Goal: Task Accomplishment & Management: Use online tool/utility

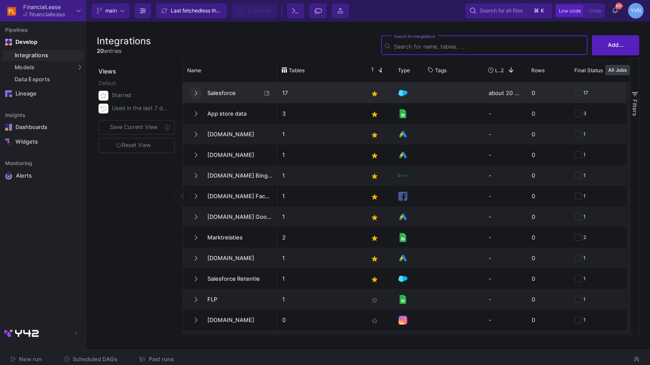
click at [197, 92] on button at bounding box center [195, 93] width 13 height 13
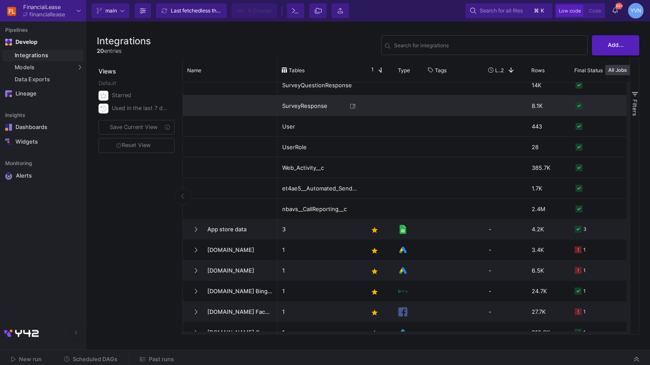
scroll to position [239, 0]
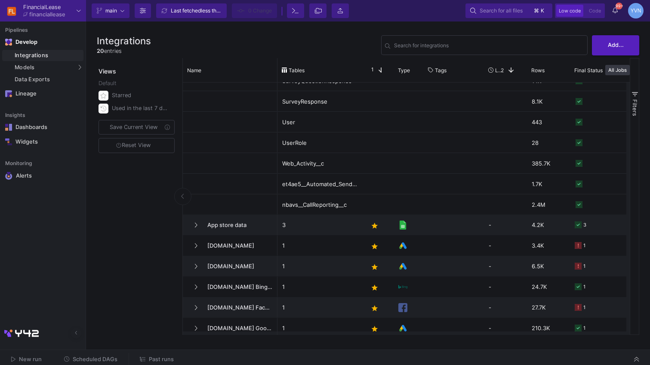
click at [395, 202] on mat-tooltip-component "Open Asset" at bounding box center [380, 204] width 37 height 11
click at [158, 358] on span "Past runs" at bounding box center [161, 359] width 25 height 6
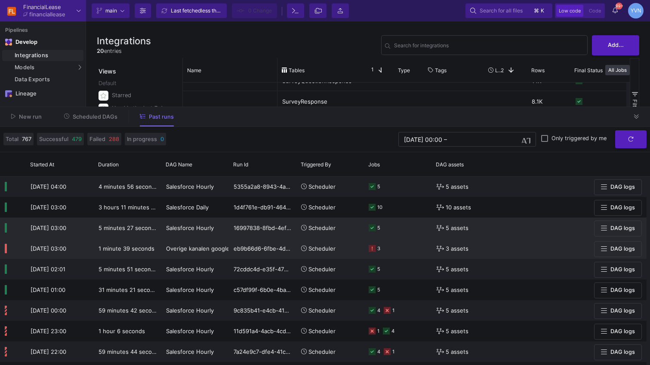
scroll to position [121, 0]
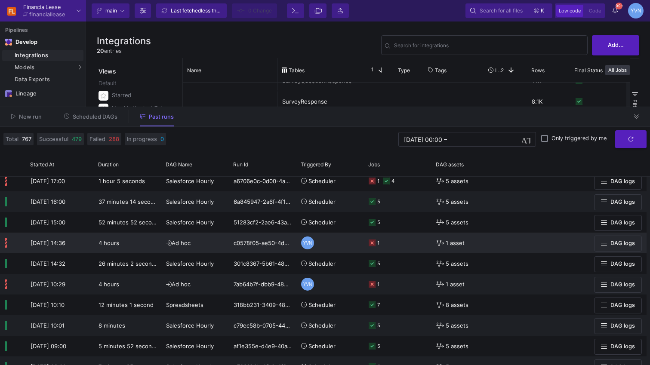
click at [372, 245] on icon at bounding box center [371, 242] width 7 height 7
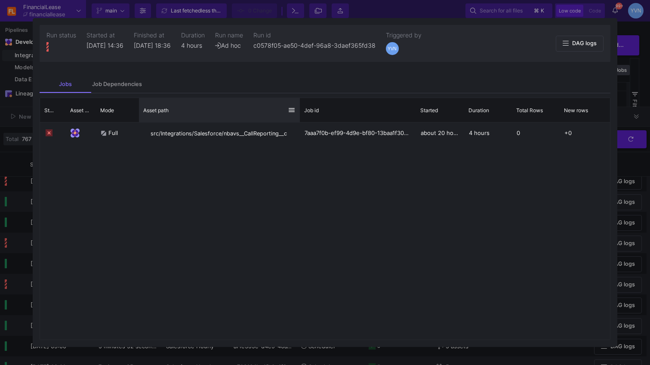
drag, startPoint x: 245, startPoint y: 112, endPoint x: 298, endPoint y: 115, distance: 53.4
click at [298, 115] on div at bounding box center [299, 110] width 3 height 24
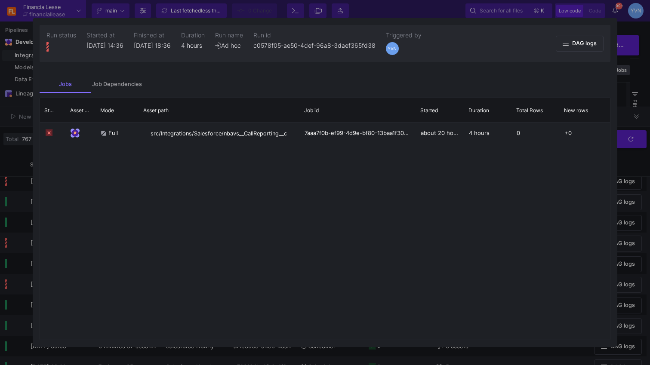
click at [635, 110] on div at bounding box center [325, 182] width 650 height 365
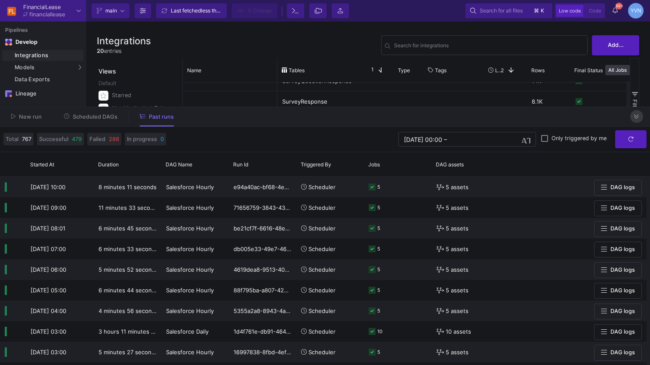
click at [642, 117] on button at bounding box center [636, 116] width 13 height 13
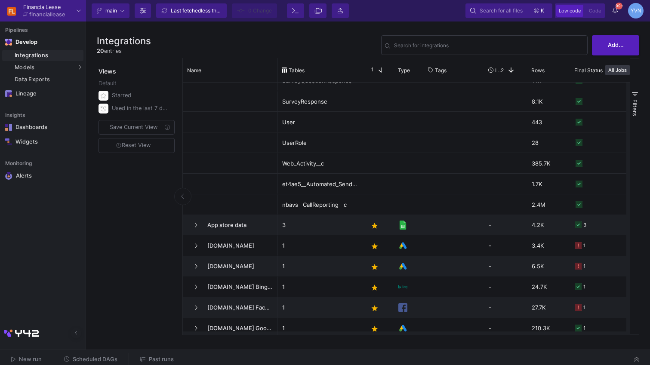
click at [110, 356] on span "Scheduled DAGs" at bounding box center [95, 359] width 45 height 6
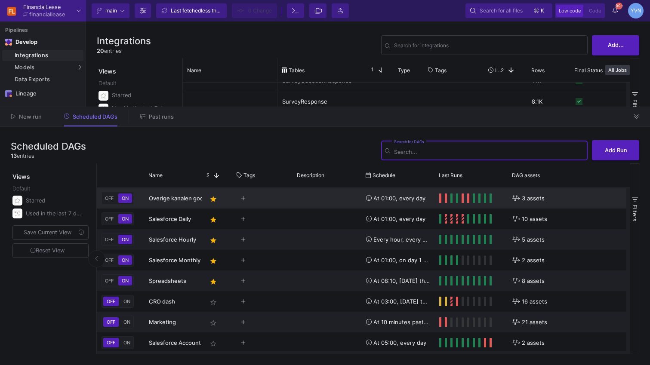
click at [110, 199] on span "OFF" at bounding box center [109, 198] width 12 height 6
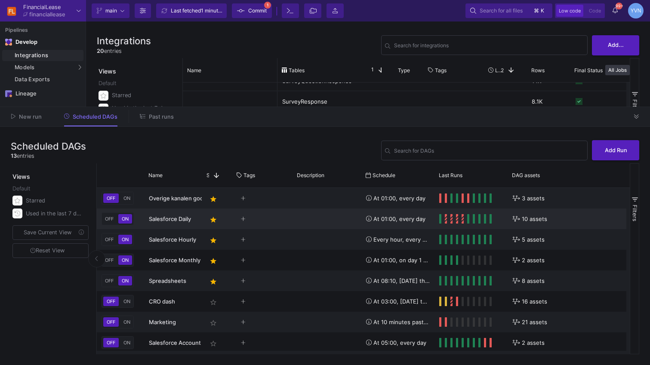
drag, startPoint x: 109, startPoint y: 221, endPoint x: 110, endPoint y: 226, distance: 4.4
click at [110, 221] on button "OFF" at bounding box center [109, 218] width 12 height 9
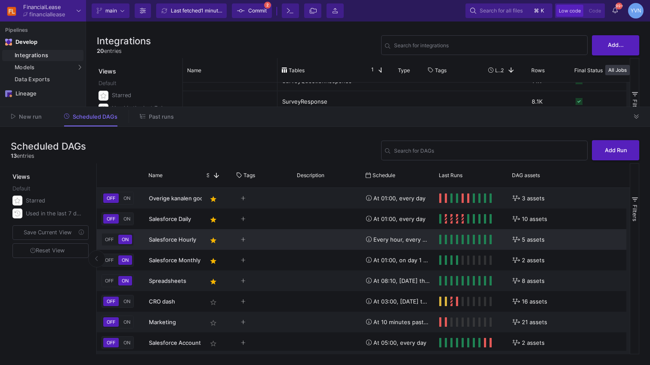
click at [109, 242] on span "OFF" at bounding box center [109, 239] width 12 height 6
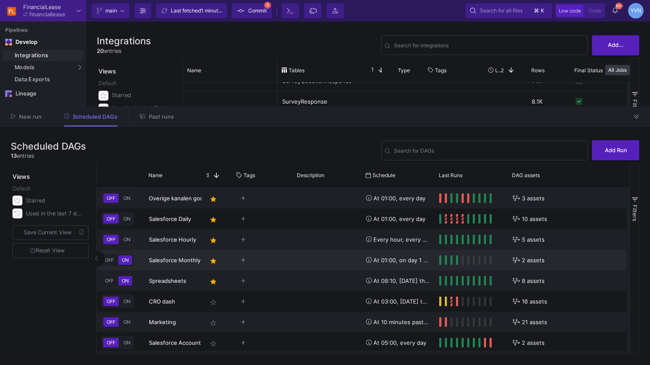
drag, startPoint x: 108, startPoint y: 262, endPoint x: 109, endPoint y: 270, distance: 7.8
click at [109, 262] on span "OFF" at bounding box center [109, 260] width 12 height 6
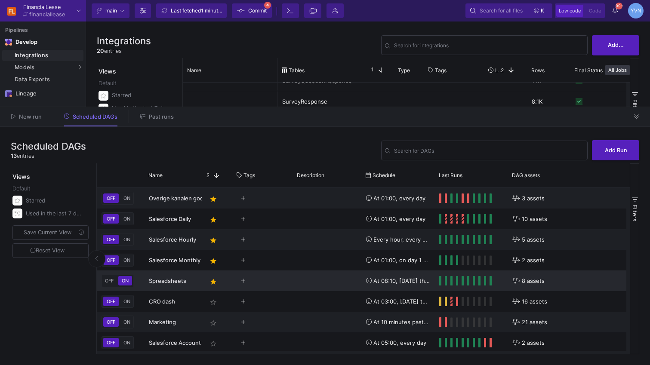
click at [108, 282] on span "OFF" at bounding box center [109, 281] width 12 height 6
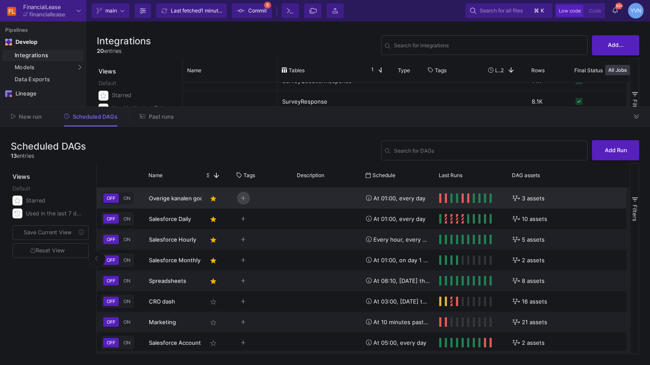
click at [244, 200] on icon "Press SPACE to select this row." at bounding box center [243, 199] width 5 height 6
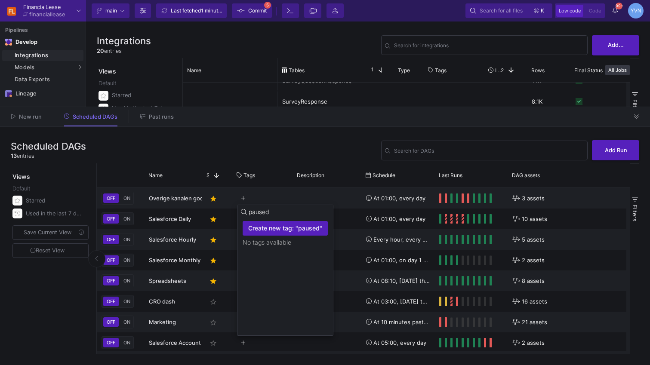
type input "paused"
click at [268, 214] on input "paused" at bounding box center [289, 212] width 81 height 7
click at [284, 231] on span "Create new tag: "paused"" at bounding box center [285, 228] width 74 height 7
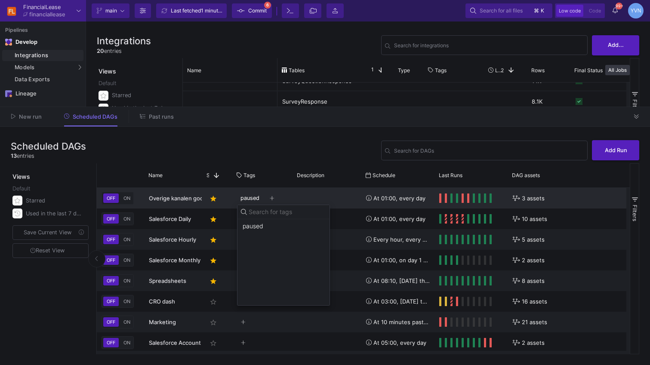
drag, startPoint x: 304, startPoint y: 198, endPoint x: 279, endPoint y: 203, distance: 26.2
click at [304, 198] on div at bounding box center [325, 182] width 650 height 365
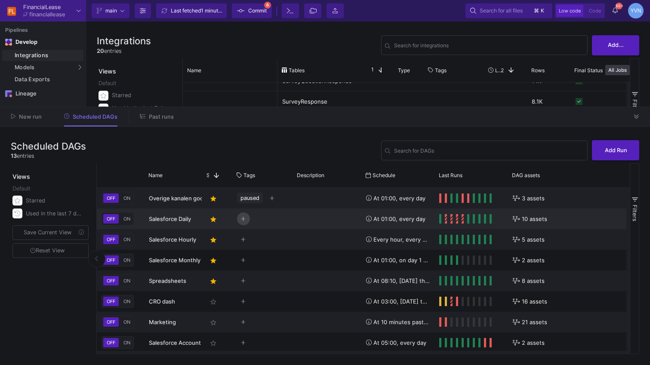
click at [246, 217] on button "Press SPACE to select this row." at bounding box center [243, 218] width 13 height 13
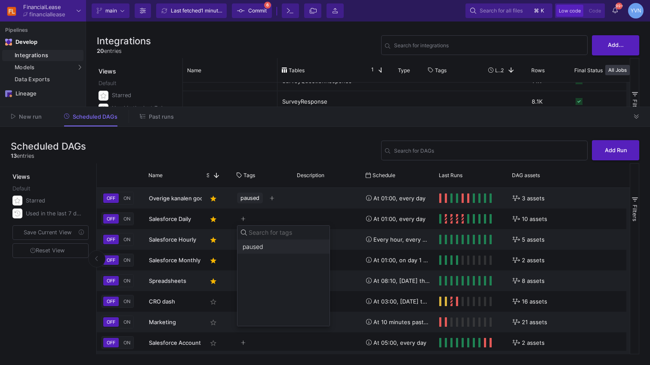
click at [255, 245] on span "paused" at bounding box center [252, 246] width 21 height 7
drag, startPoint x: 325, startPoint y: 215, endPoint x: 277, endPoint y: 232, distance: 50.3
click at [325, 215] on div at bounding box center [325, 182] width 650 height 365
click at [243, 239] on icon "Press SPACE to select this row." at bounding box center [243, 239] width 4 height 4
drag, startPoint x: 258, startPoint y: 273, endPoint x: 304, endPoint y: 229, distance: 63.6
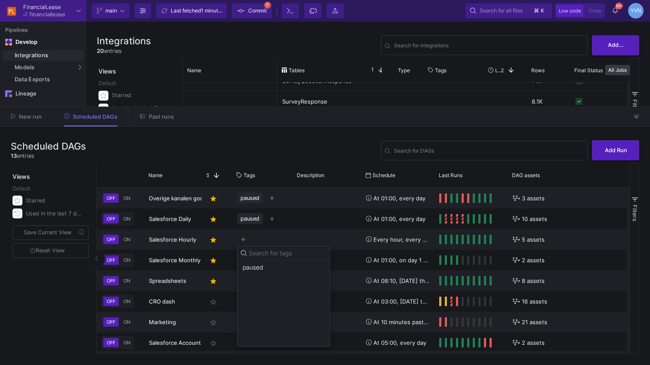
click at [262, 270] on button "paused" at bounding box center [283, 268] width 92 height 14
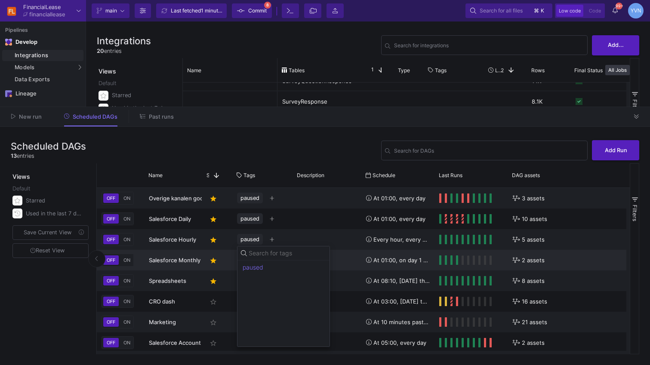
drag, startPoint x: 309, startPoint y: 224, endPoint x: 240, endPoint y: 261, distance: 77.5
click at [308, 226] on div at bounding box center [325, 182] width 650 height 365
drag, startPoint x: 244, startPoint y: 258, endPoint x: 250, endPoint y: 261, distance: 6.6
click at [245, 259] on icon "Press SPACE to select this row." at bounding box center [243, 261] width 5 height 6
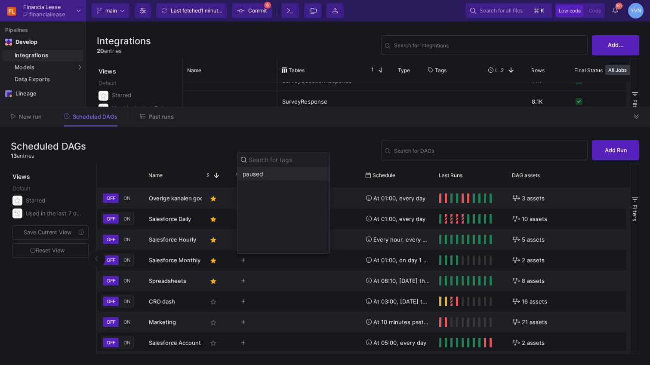
click at [255, 171] on span "paused" at bounding box center [252, 174] width 21 height 7
drag, startPoint x: 245, startPoint y: 277, endPoint x: 246, endPoint y: 282, distance: 5.7
click at [246, 277] on div at bounding box center [325, 182] width 650 height 365
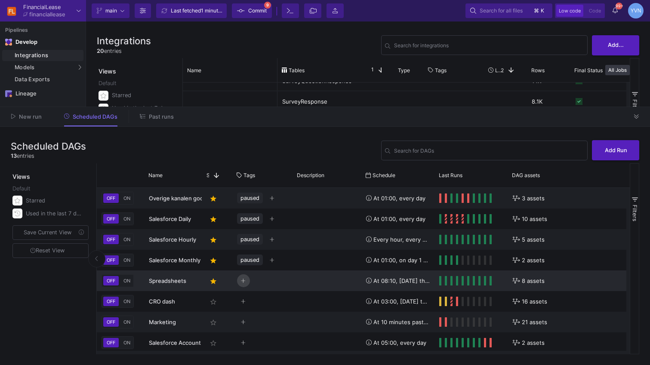
click at [245, 282] on icon "Press SPACE to select this row." at bounding box center [243, 281] width 5 height 6
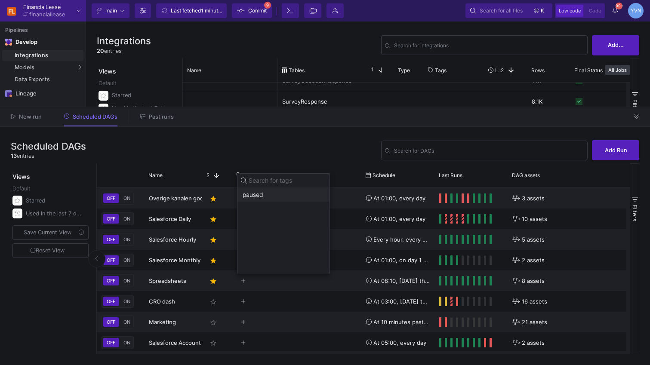
click at [261, 193] on span "paused" at bounding box center [252, 194] width 21 height 7
drag, startPoint x: 337, startPoint y: 142, endPoint x: 333, endPoint y: 175, distance: 33.3
click at [337, 142] on div at bounding box center [325, 182] width 650 height 365
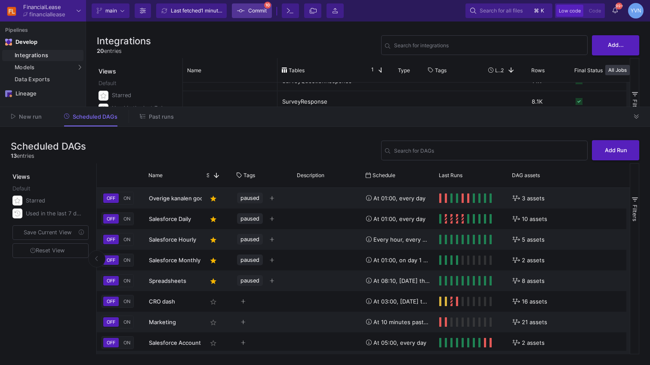
click at [259, 12] on span "Commit" at bounding box center [257, 10] width 18 height 13
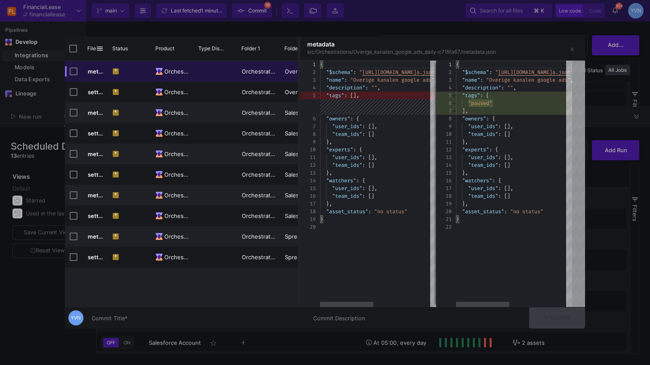
click at [150, 327] on div "Commit Title *" at bounding box center [197, 319] width 211 height 23
click at [142, 325] on div "Commit Title *" at bounding box center [197, 319] width 211 height 23
drag, startPoint x: 134, startPoint y: 322, endPoint x: 128, endPoint y: 321, distance: 5.7
click at [131, 322] on div "Commit Title *" at bounding box center [197, 316] width 211 height 16
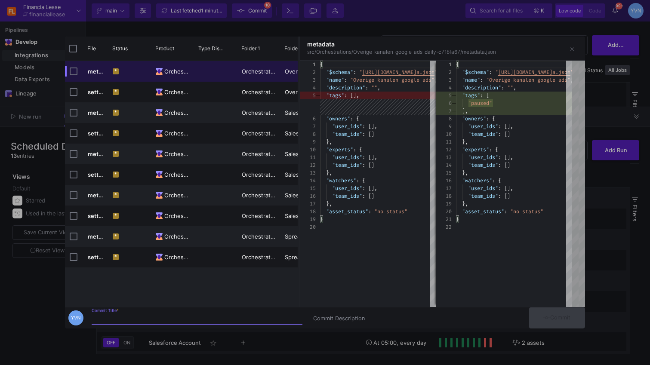
click at [113, 319] on input "Commit Title *" at bounding box center [197, 318] width 211 height 7
type input "paused all schedules for call reporting full refresh"
click at [550, 315] on span "Commit" at bounding box center [556, 317] width 27 height 6
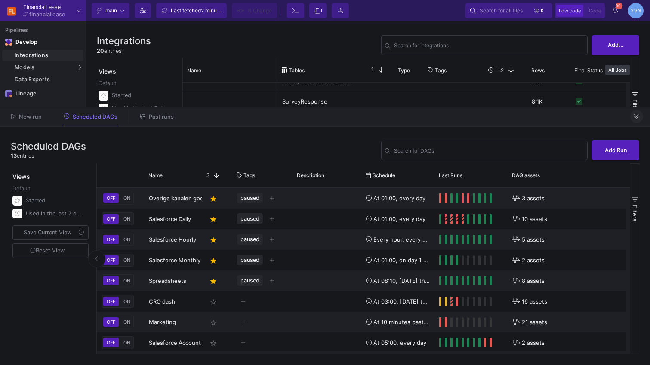
click at [635, 120] on icon at bounding box center [636, 117] width 5 height 6
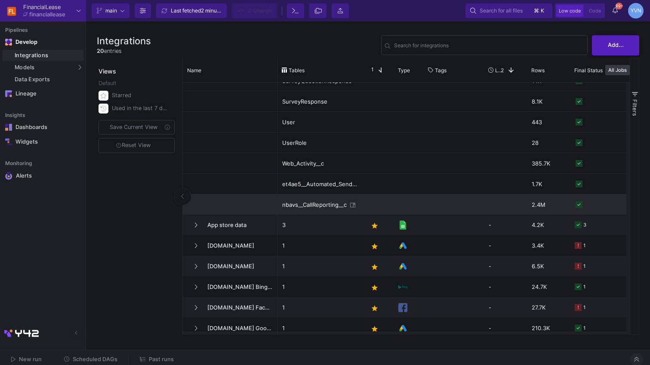
click at [385, 206] on div "Press SPACE to select this row." at bounding box center [378, 204] width 30 height 20
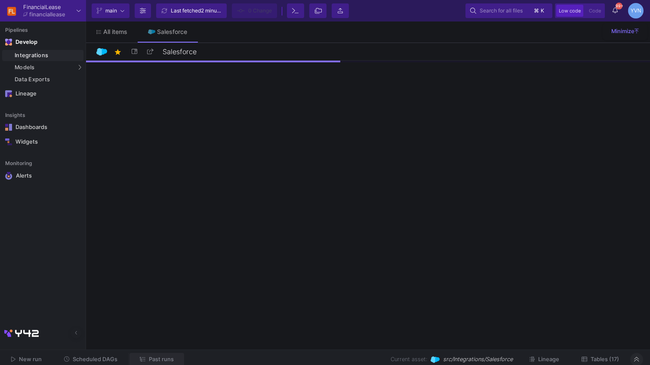
click at [158, 359] on span "Past runs" at bounding box center [161, 359] width 25 height 6
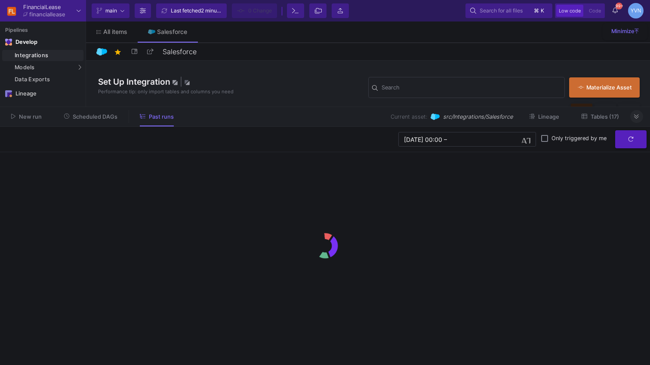
click at [25, 118] on span "New run" at bounding box center [30, 117] width 23 height 6
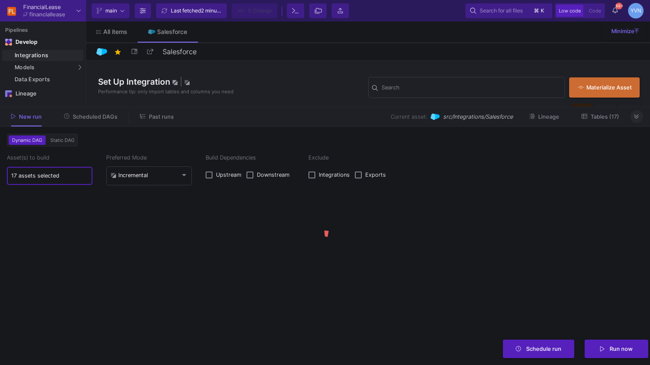
click at [59, 173] on input "17 assets selected" at bounding box center [49, 175] width 77 height 7
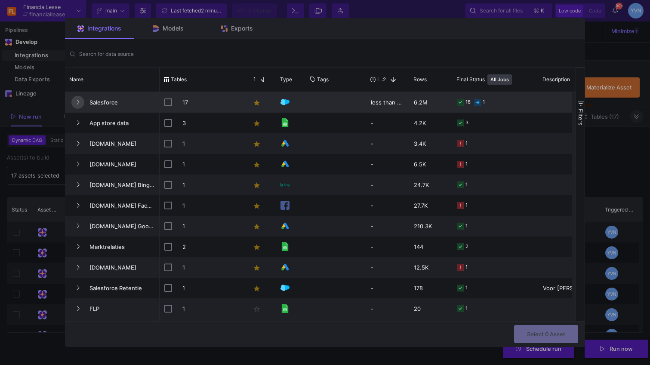
click at [77, 101] on icon "Press SPACE to select this row." at bounding box center [77, 102] width 3 height 6
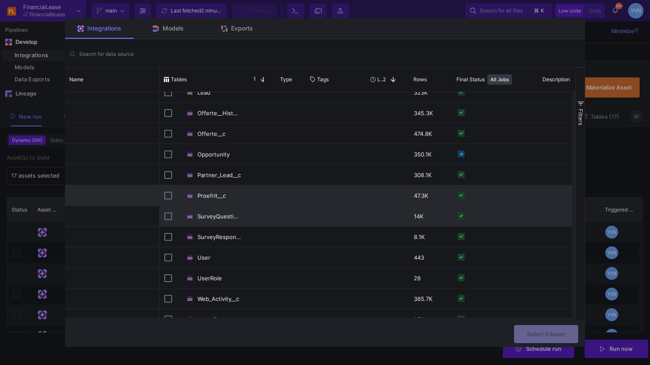
scroll to position [131, 0]
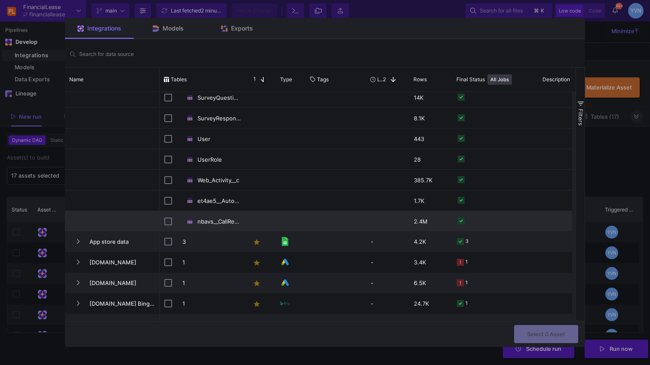
drag, startPoint x: 168, startPoint y: 221, endPoint x: 178, endPoint y: 222, distance: 9.9
click at [169, 221] on input "Press Space to toggle row selection (unchecked)" at bounding box center [168, 222] width 8 height 8
checkbox input "true"
checkbox input "false"
click at [553, 336] on span "Select 1 Asset" at bounding box center [546, 333] width 37 height 6
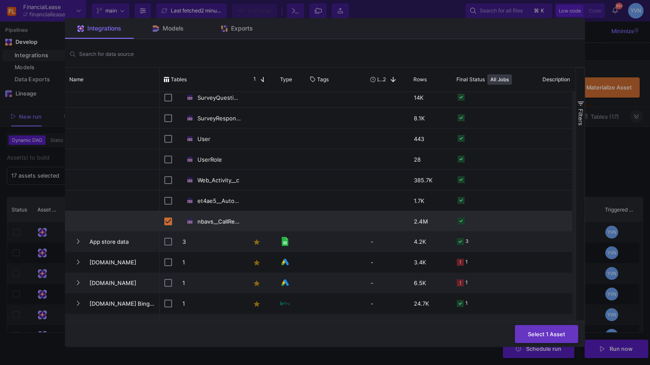
type input "1 asset selected"
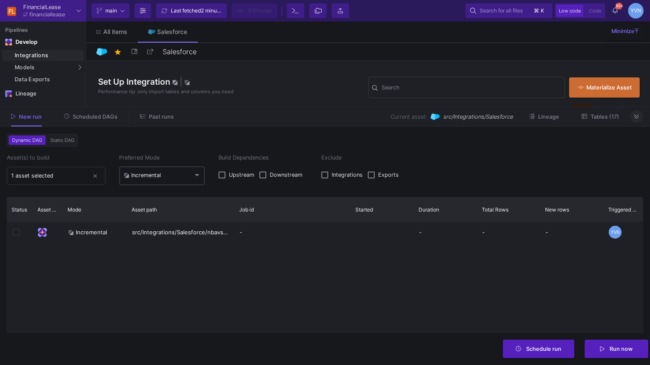
click at [186, 176] on mat-select-trigger "Incremental" at bounding box center [158, 175] width 70 height 7
drag, startPoint x: 152, startPoint y: 200, endPoint x: 224, endPoint y: 201, distance: 71.4
click at [154, 200] on span "Full" at bounding box center [161, 195] width 77 height 19
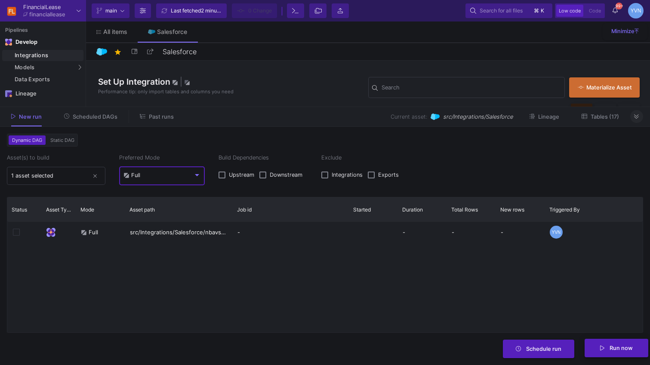
click at [628, 354] on button "Run now" at bounding box center [616, 348] width 64 height 18
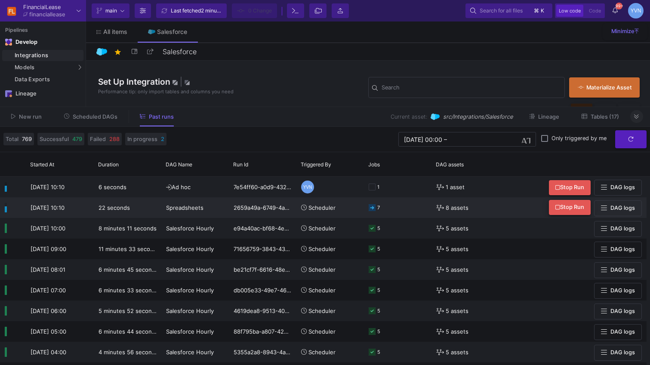
click at [582, 210] on span "Stop Run" at bounding box center [569, 207] width 29 height 6
click at [207, 209] on div "Spreadsheets" at bounding box center [195, 208] width 58 height 20
